Goal: Information Seeking & Learning: Check status

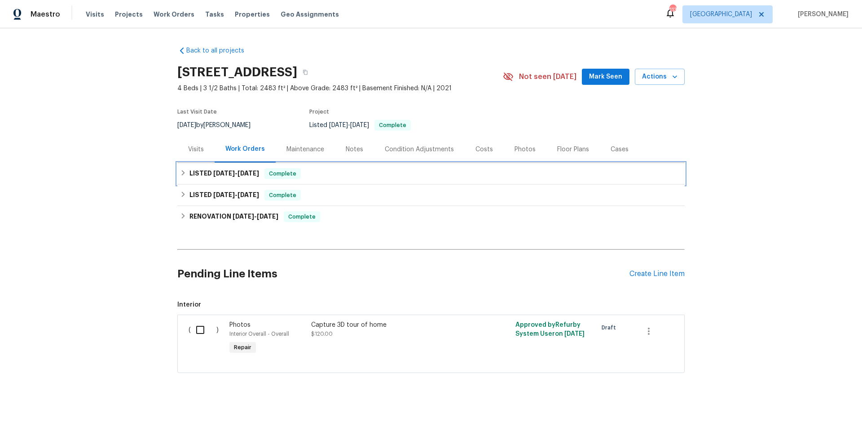
click at [327, 178] on div "LISTED [DATE] - [DATE] Complete" at bounding box center [431, 173] width 502 height 11
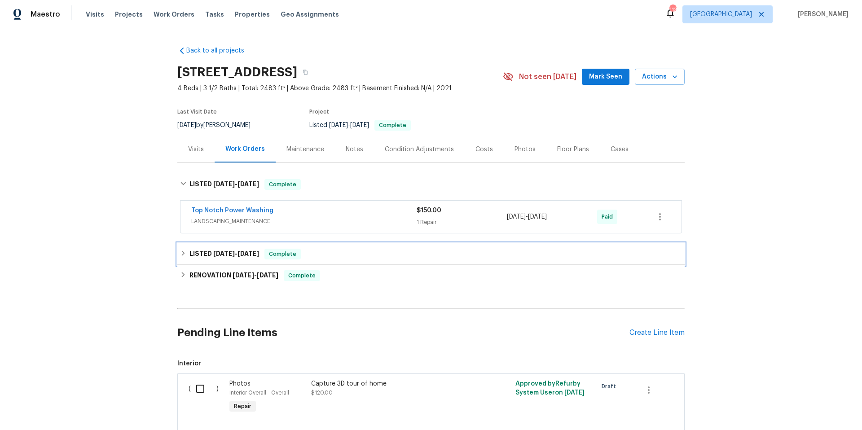
click at [330, 255] on div "LISTED [DATE] - [DATE] Complete" at bounding box center [431, 254] width 502 height 11
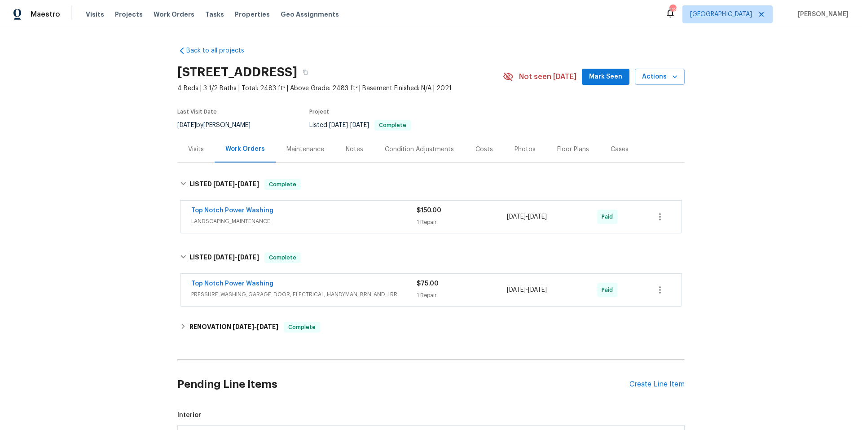
click at [300, 152] on div "Maintenance" at bounding box center [305, 149] width 38 height 9
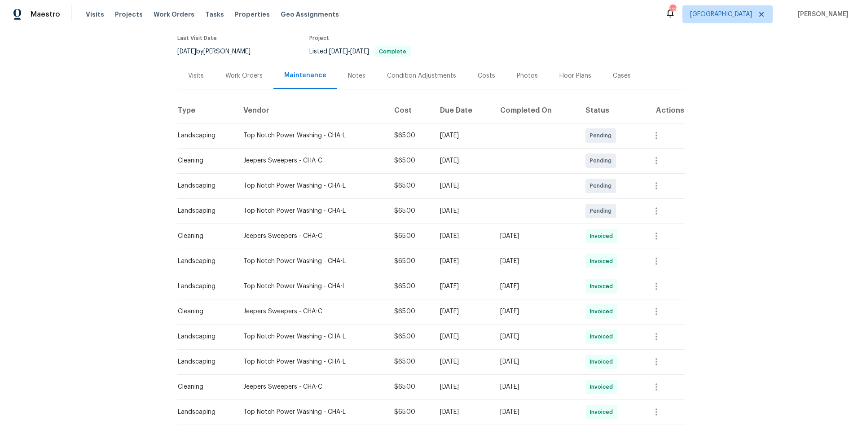
scroll to position [85, 0]
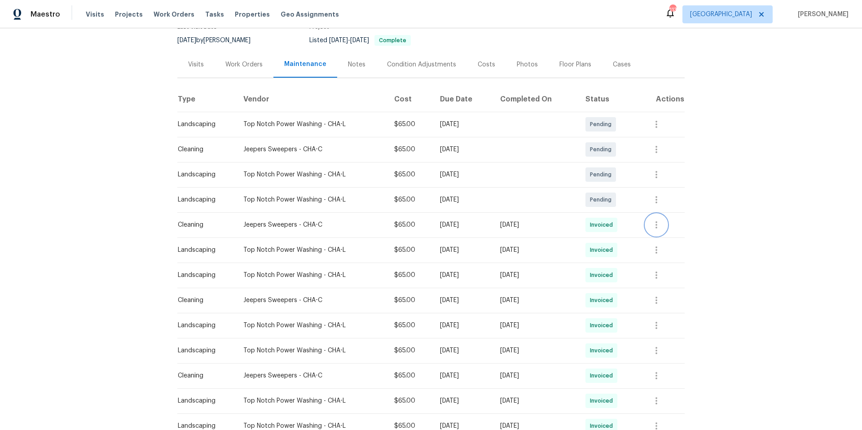
click at [659, 224] on icon "button" at bounding box center [656, 224] width 11 height 11
click at [663, 237] on li "View details" at bounding box center [677, 240] width 63 height 15
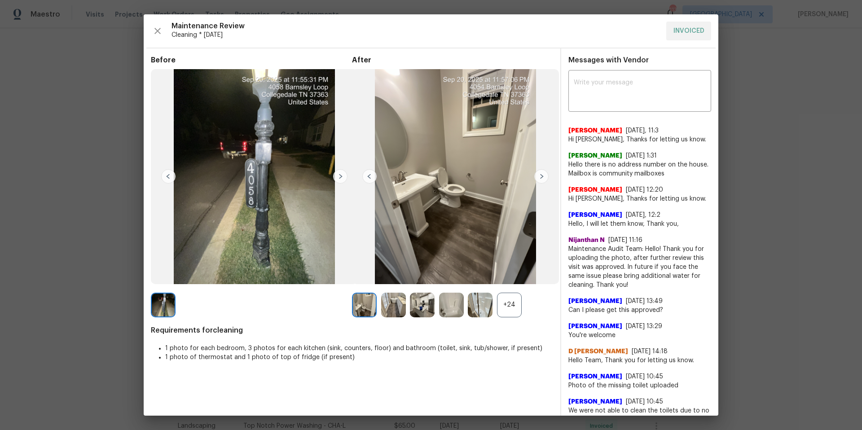
click at [539, 176] on img at bounding box center [541, 176] width 14 height 14
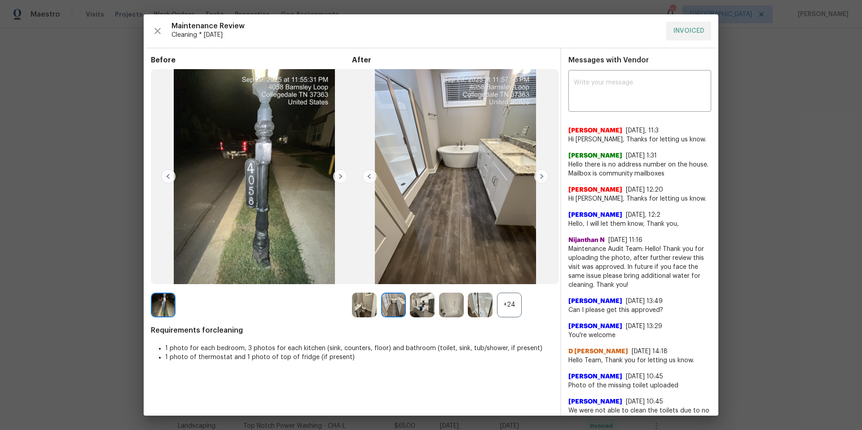
click at [541, 178] on img at bounding box center [541, 176] width 14 height 14
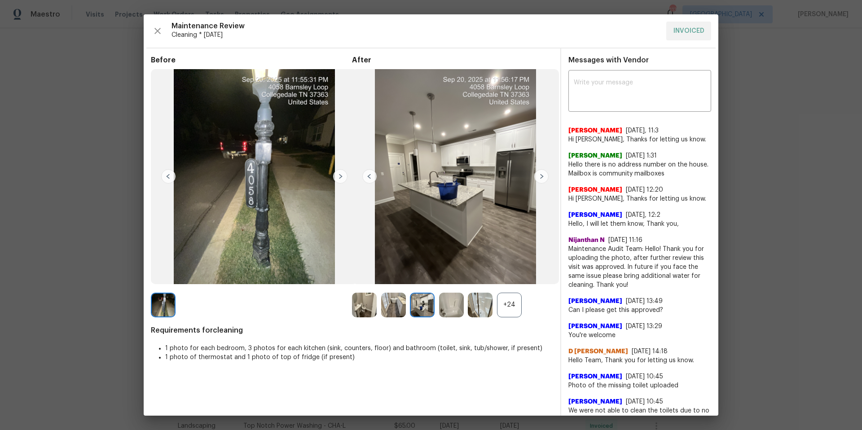
click at [541, 178] on img at bounding box center [541, 176] width 14 height 14
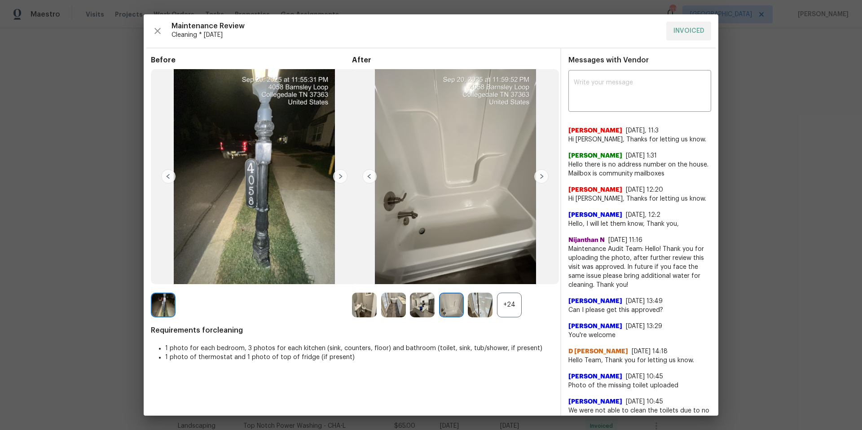
click at [541, 178] on img at bounding box center [541, 176] width 14 height 14
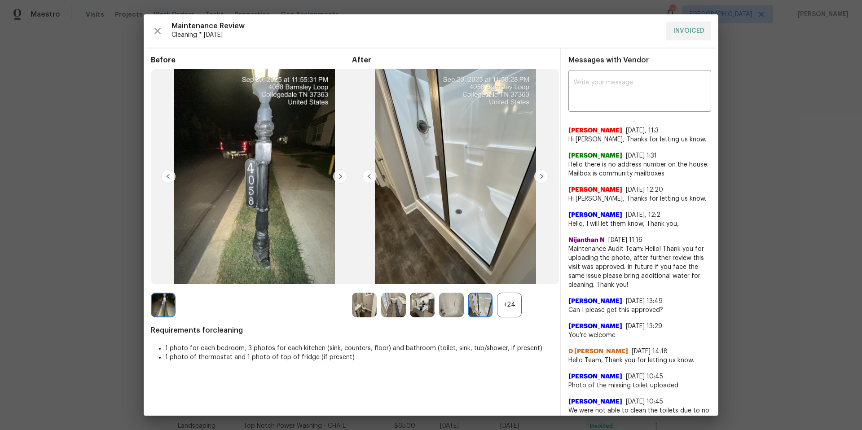
click at [541, 179] on img at bounding box center [541, 176] width 14 height 14
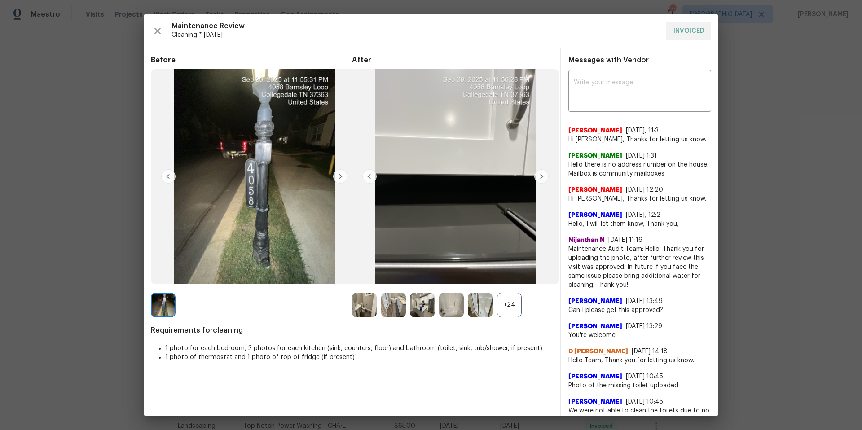
click at [541, 179] on img at bounding box center [541, 176] width 14 height 14
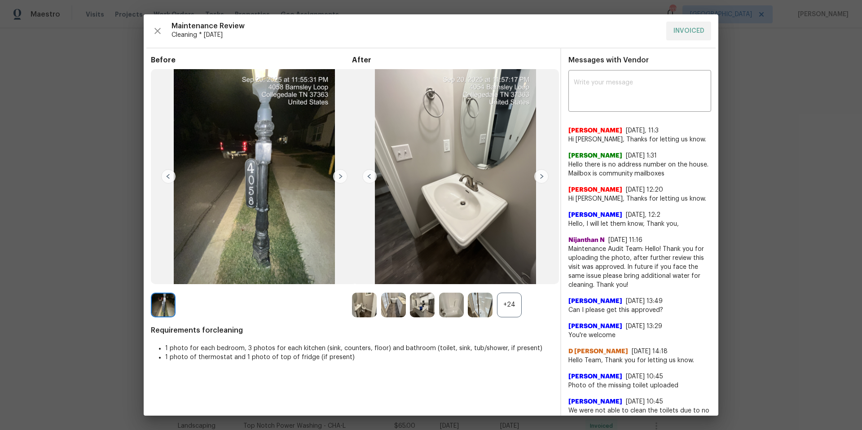
click at [541, 179] on img at bounding box center [541, 176] width 14 height 14
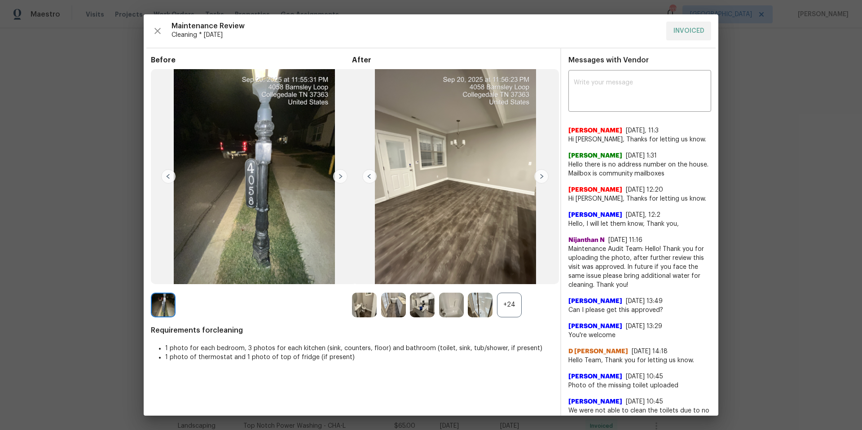
click at [541, 179] on img at bounding box center [541, 176] width 14 height 14
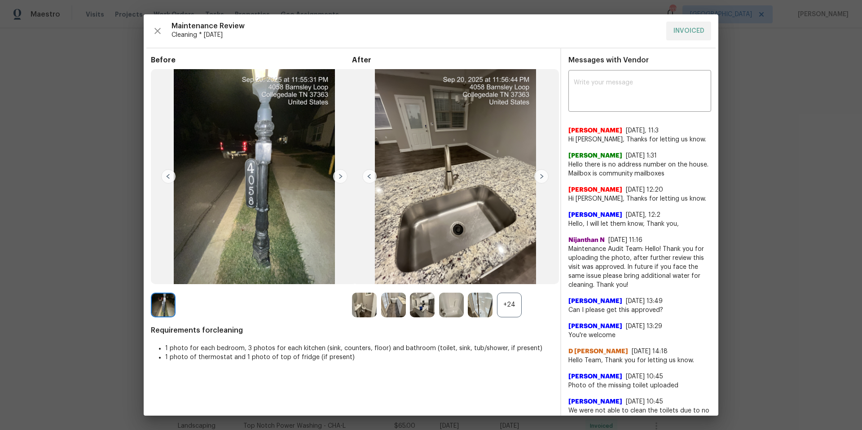
click at [541, 179] on img at bounding box center [541, 176] width 14 height 14
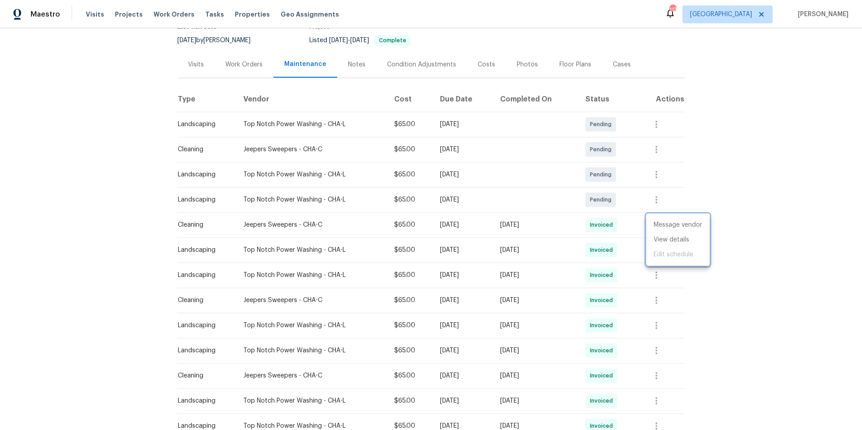
click at [197, 67] on div at bounding box center [431, 215] width 862 height 430
click at [197, 65] on div "Visits" at bounding box center [196, 64] width 16 height 9
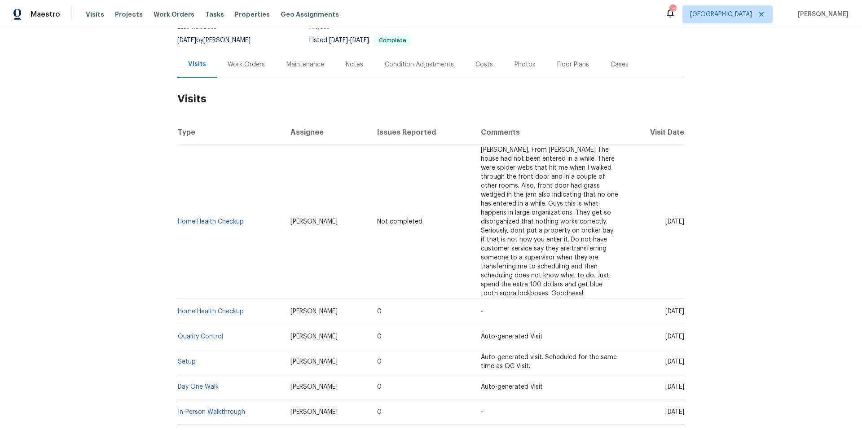
click at [305, 67] on div "Maintenance" at bounding box center [305, 64] width 38 height 9
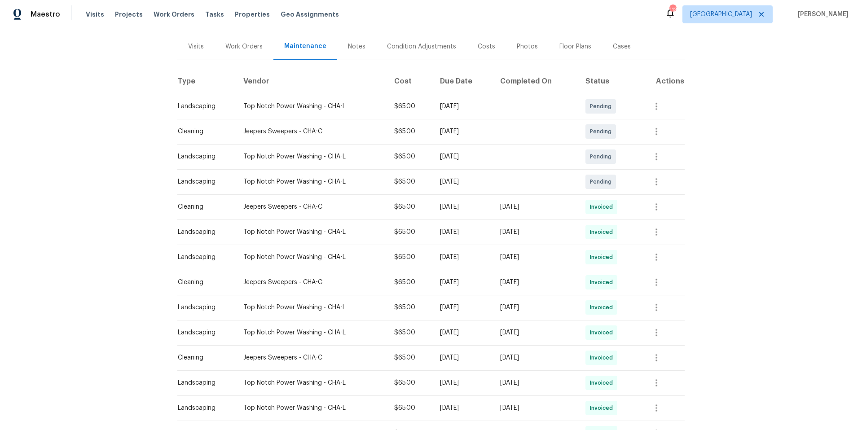
scroll to position [107, 0]
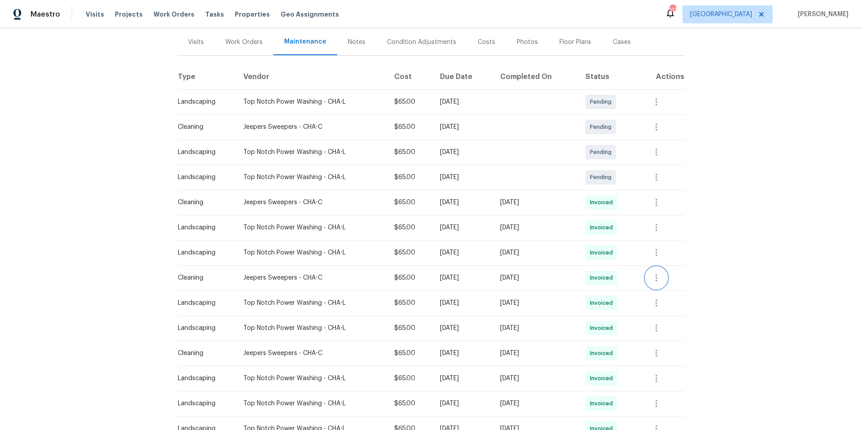
click at [656, 278] on icon "button" at bounding box center [656, 277] width 11 height 11
click at [663, 291] on li "View details" at bounding box center [677, 292] width 63 height 15
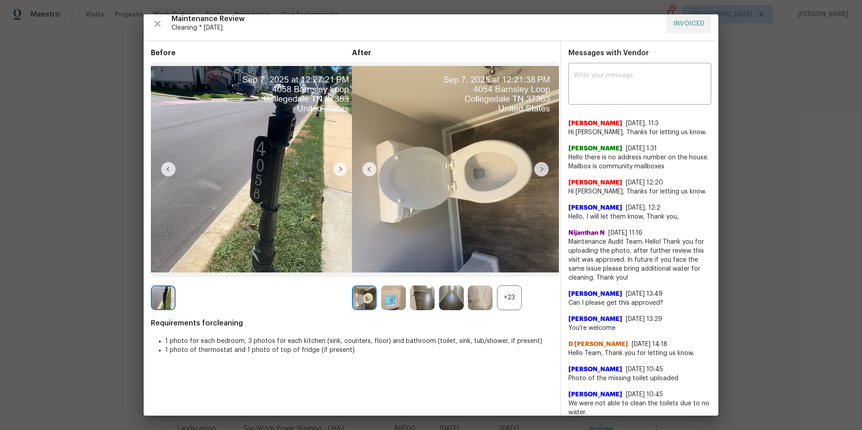
scroll to position [14, 0]
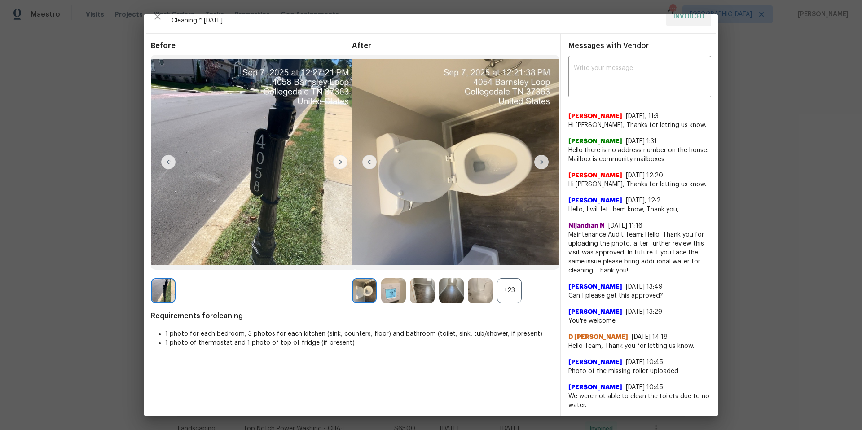
click at [545, 164] on img at bounding box center [541, 162] width 14 height 14
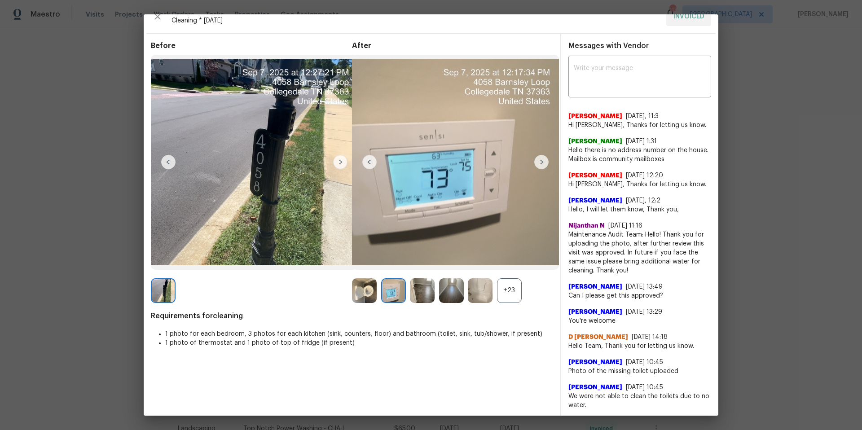
click at [545, 164] on img at bounding box center [541, 162] width 14 height 14
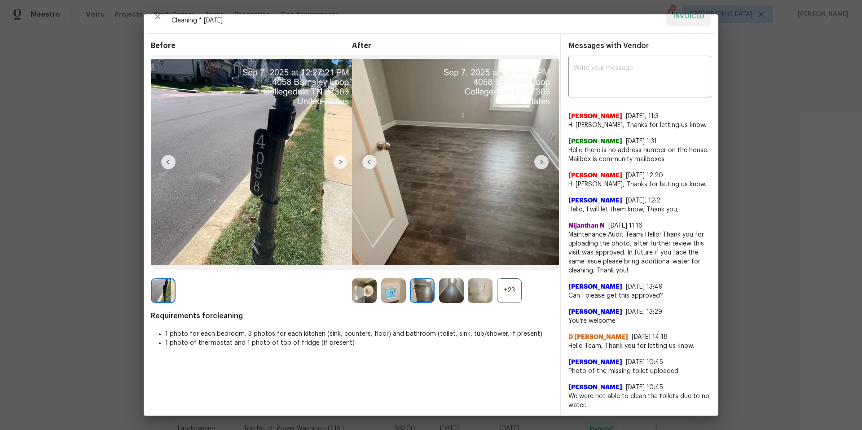
click at [544, 165] on img at bounding box center [541, 162] width 14 height 14
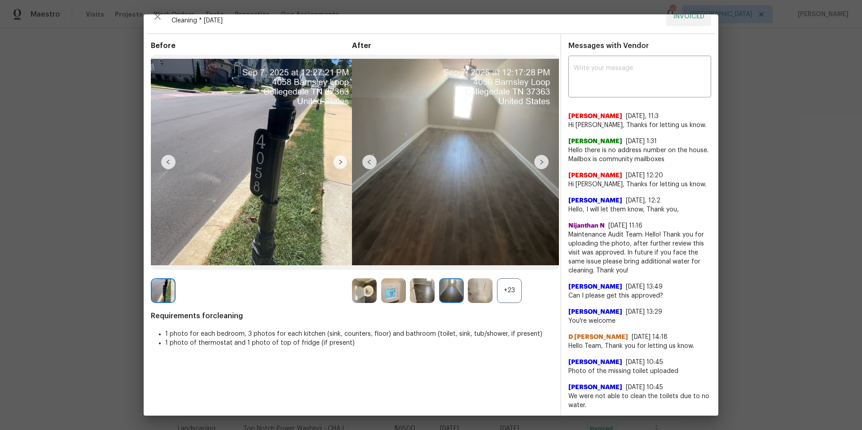
click at [544, 165] on img at bounding box center [541, 162] width 14 height 14
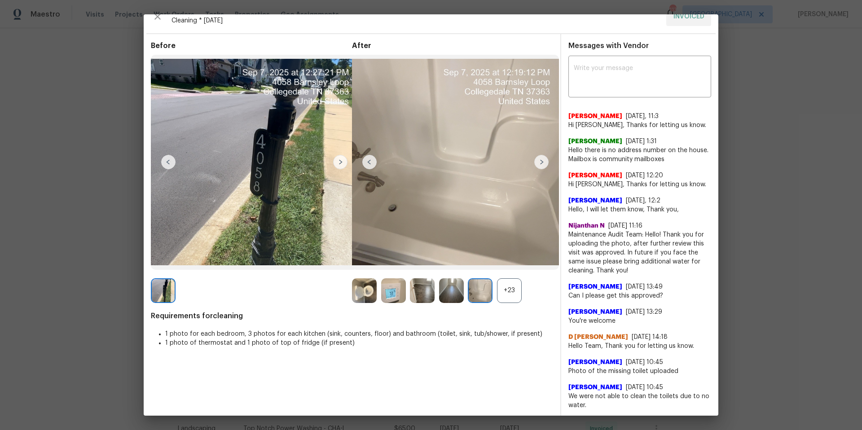
click at [544, 165] on img at bounding box center [541, 162] width 14 height 14
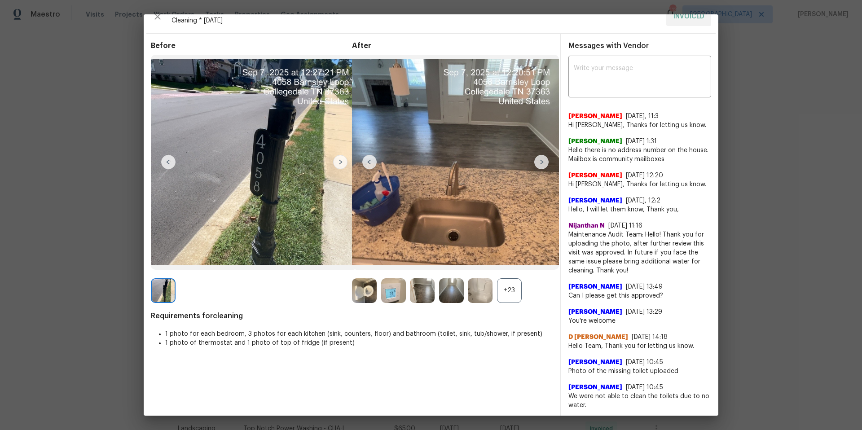
click at [544, 165] on img at bounding box center [541, 162] width 14 height 14
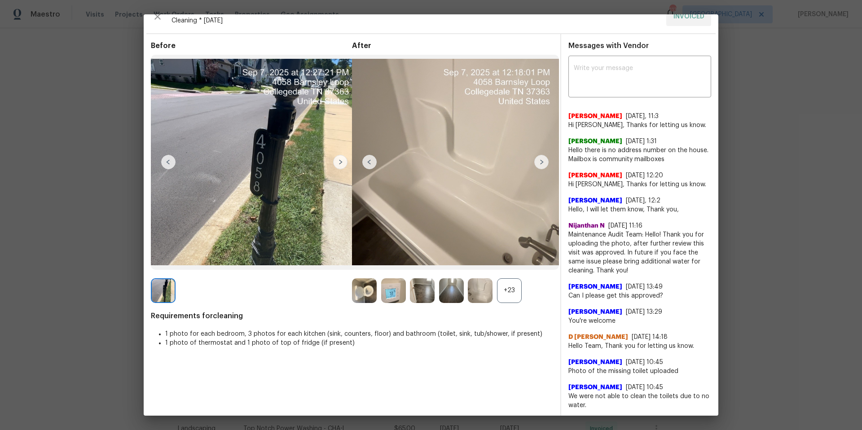
click at [544, 165] on img at bounding box center [541, 162] width 14 height 14
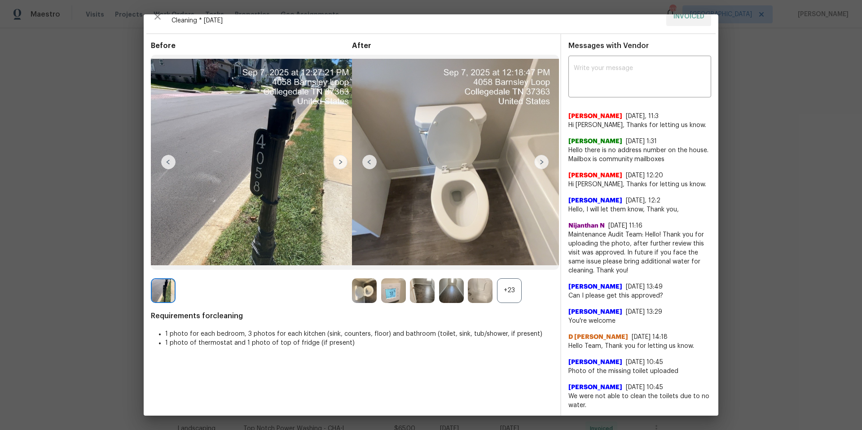
click at [544, 165] on img at bounding box center [541, 162] width 14 height 14
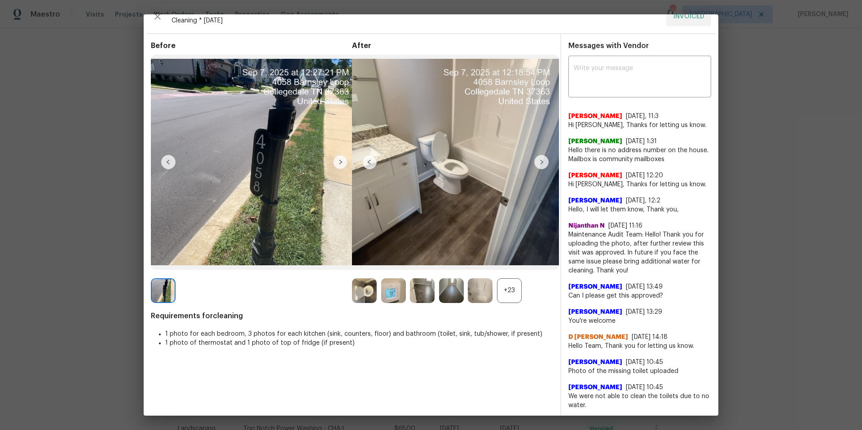
click at [544, 165] on img at bounding box center [541, 162] width 14 height 14
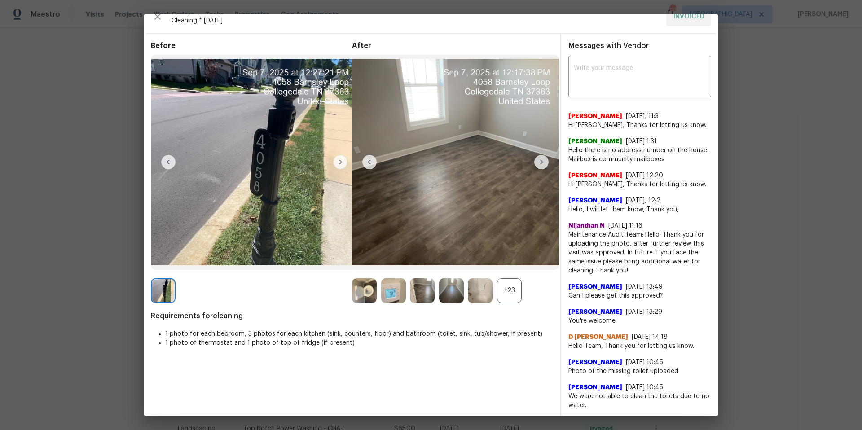
click at [544, 165] on img at bounding box center [541, 162] width 14 height 14
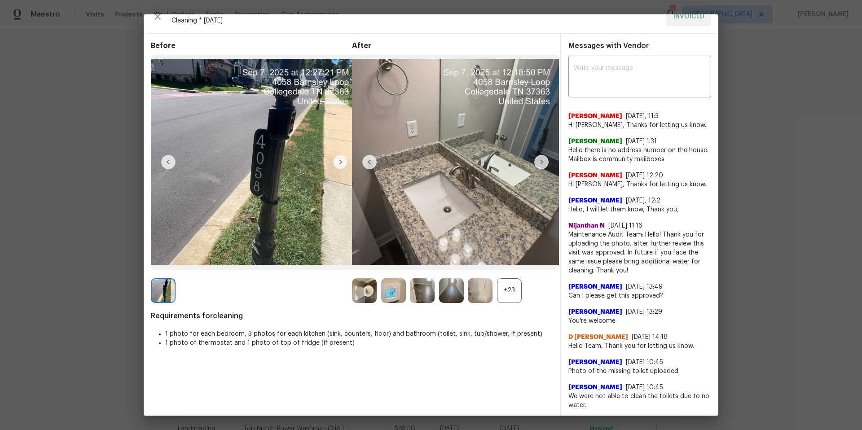
click at [542, 166] on img at bounding box center [541, 162] width 14 height 14
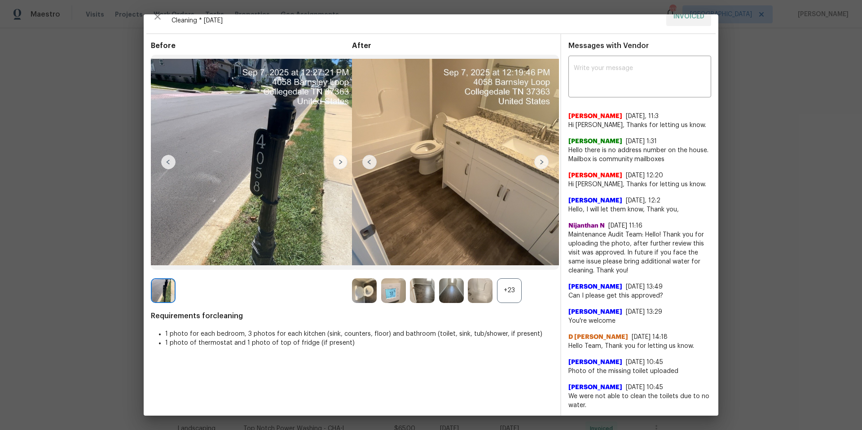
click at [542, 166] on img at bounding box center [541, 162] width 14 height 14
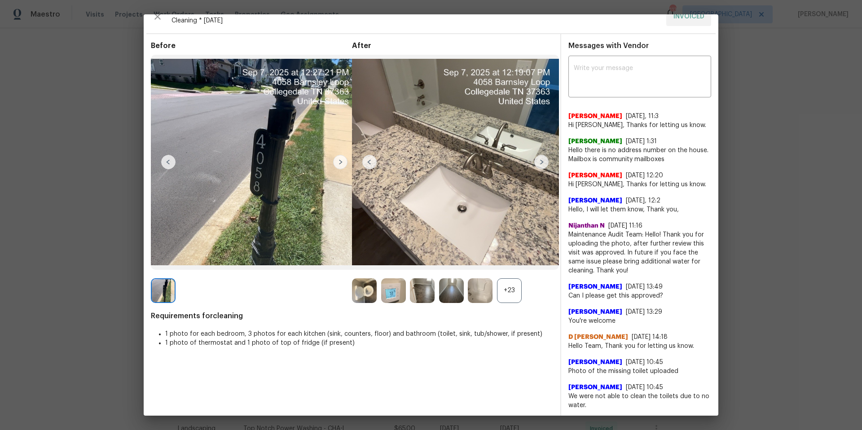
click at [542, 166] on img at bounding box center [541, 162] width 14 height 14
